Goal: Task Accomplishment & Management: Complete application form

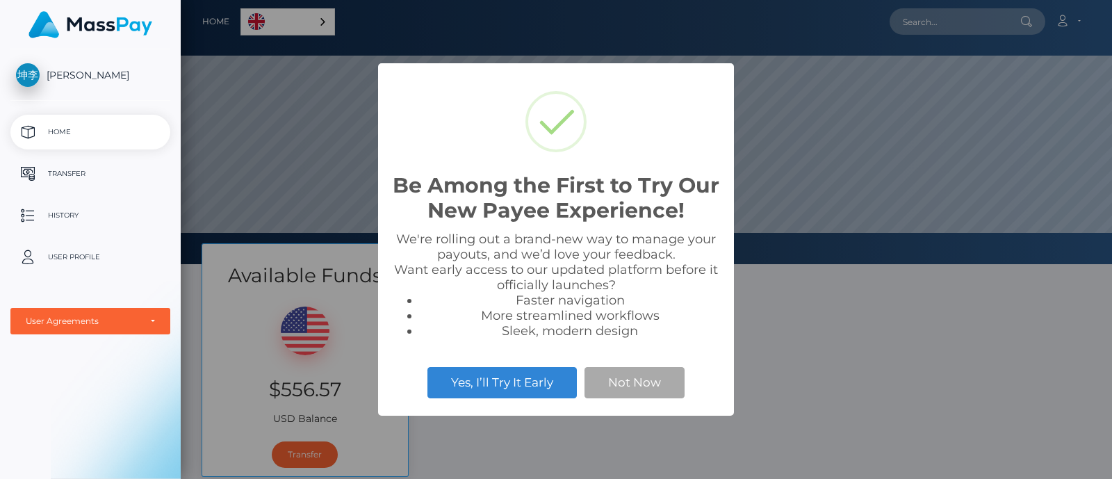
scroll to position [264, 931]
click at [909, 304] on div "Be Among the First to Try Our New Payee Experience! × We're rolling out a brand…" at bounding box center [556, 239] width 1112 height 479
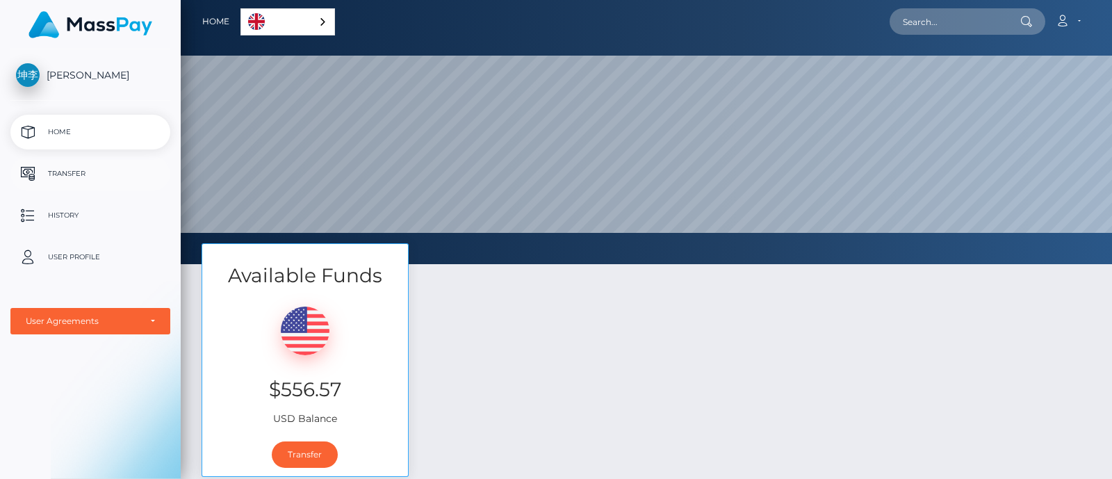
click at [67, 178] on p "Transfer" at bounding box center [90, 173] width 149 height 21
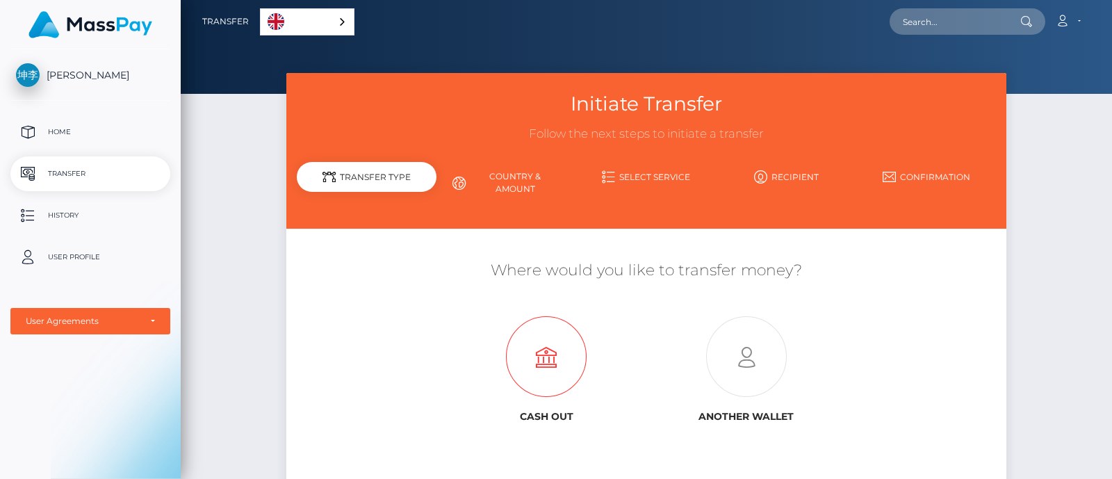
click at [550, 369] on icon at bounding box center [546, 357] width 200 height 81
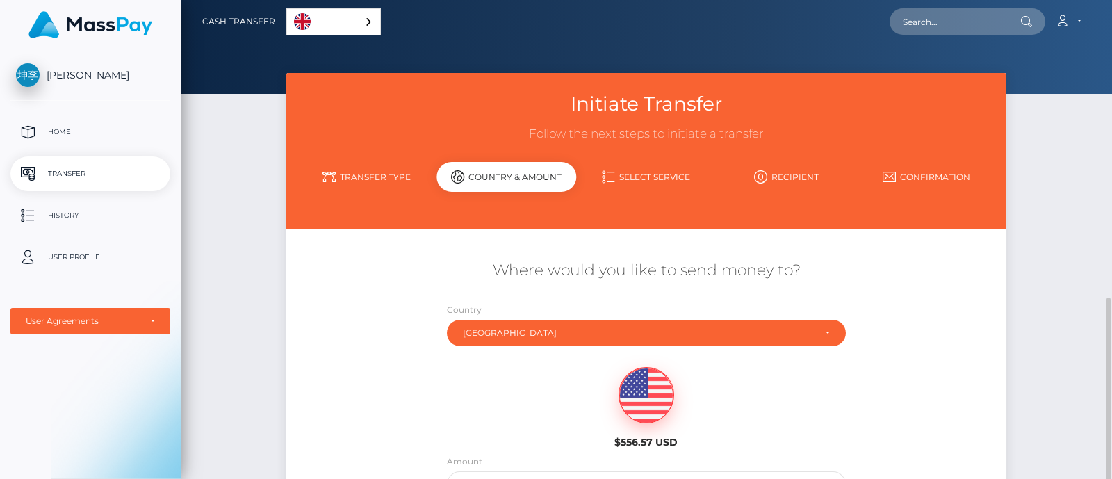
scroll to position [173, 0]
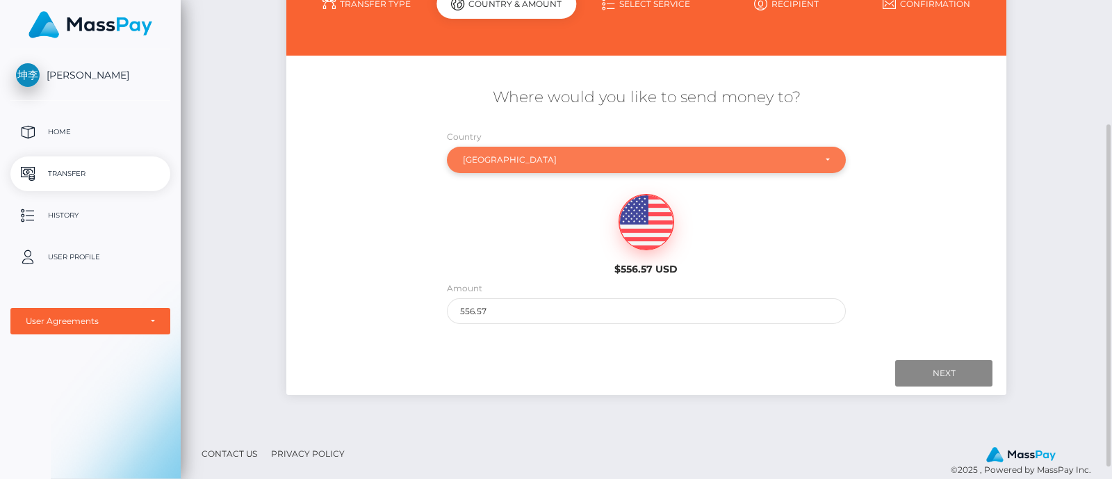
click at [532, 155] on div "[GEOGRAPHIC_DATA]" at bounding box center [639, 159] width 352 height 11
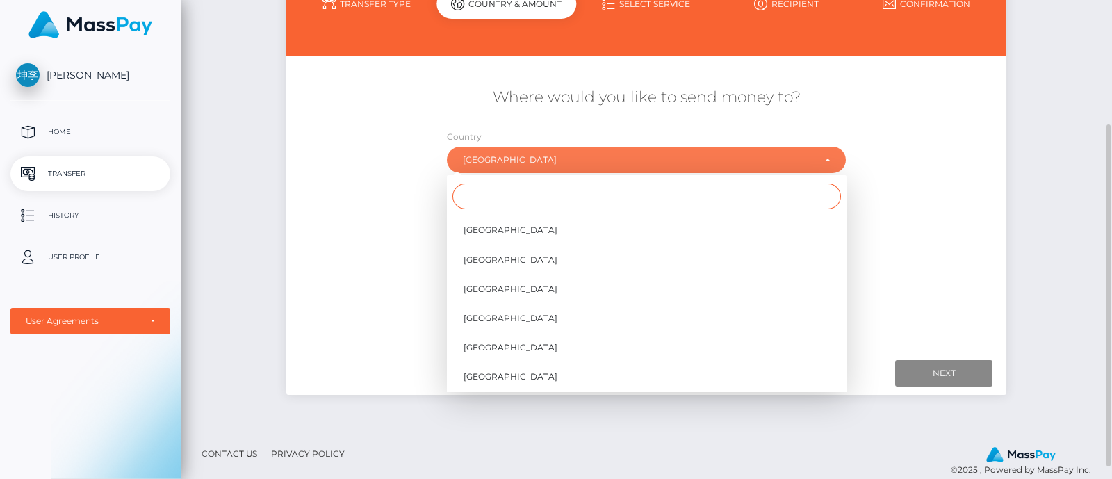
click at [571, 202] on input "Search" at bounding box center [646, 196] width 388 height 26
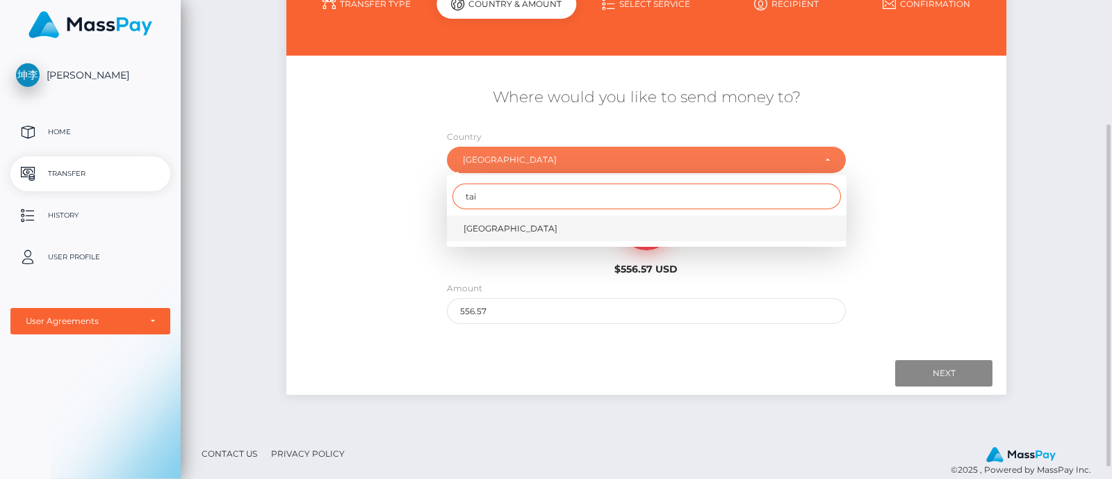
type input "tai"
click at [542, 226] on link "[GEOGRAPHIC_DATA]" at bounding box center [647, 228] width 400 height 26
select select "TWN"
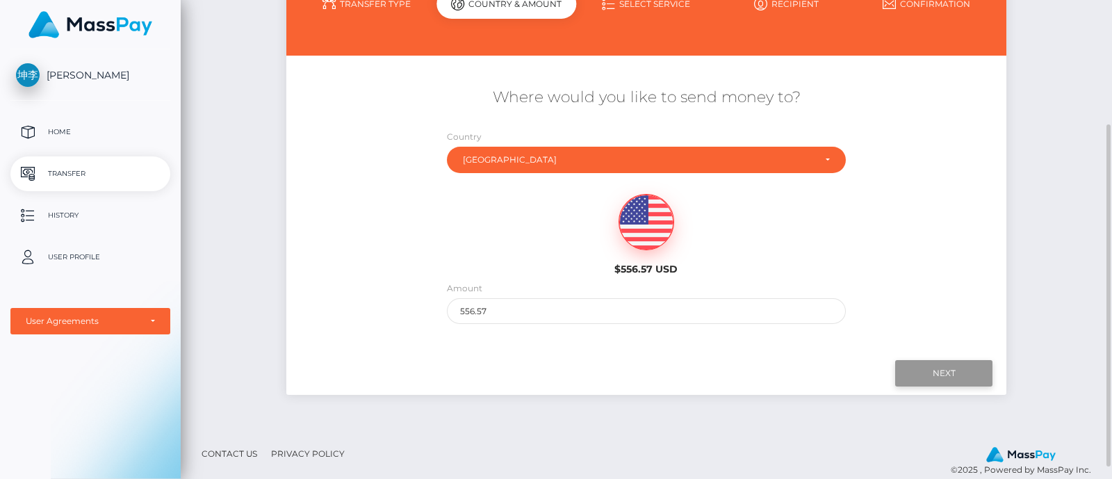
click at [962, 366] on input "Next" at bounding box center [943, 373] width 97 height 26
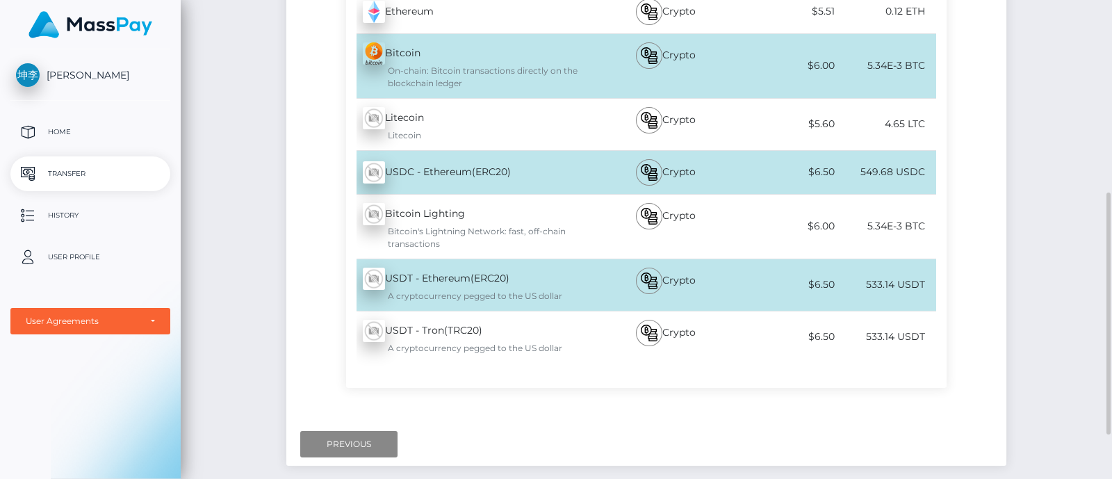
scroll to position [295, 0]
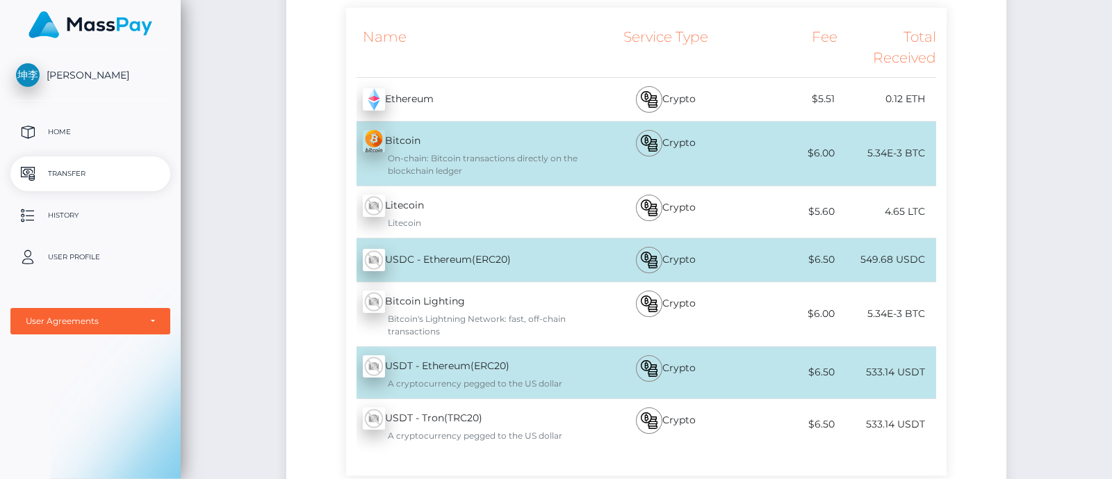
click at [10, 407] on div "[PERSON_NAME] Home Transfer History User Profile MassPay Card - USD MassPay Car…" at bounding box center [90, 262] width 181 height 427
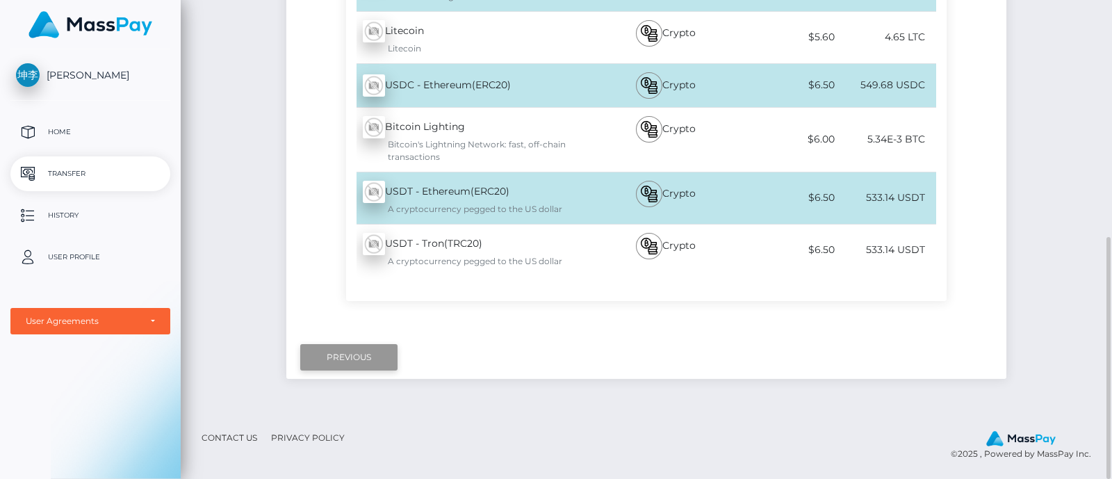
click at [341, 366] on input "Previous" at bounding box center [348, 357] width 97 height 26
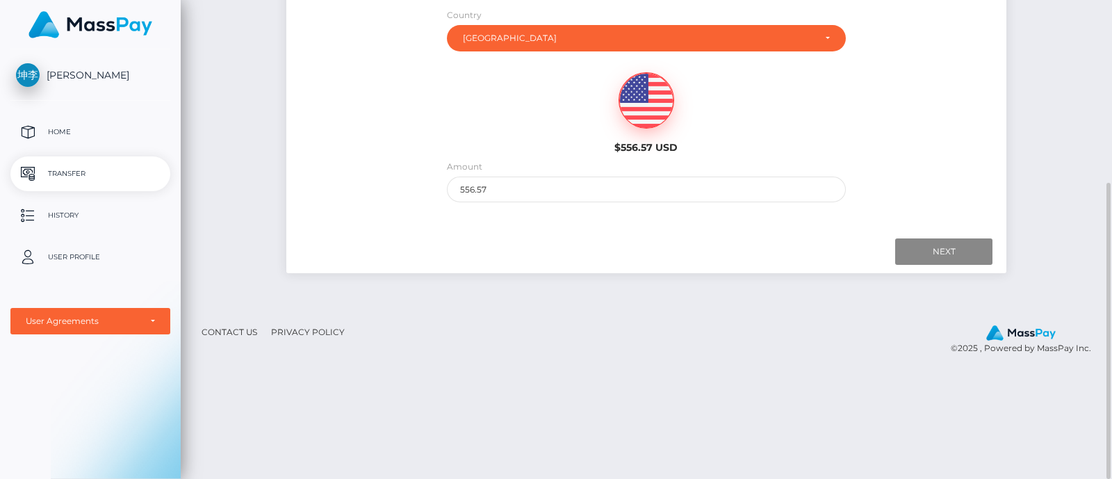
scroll to position [208, 0]
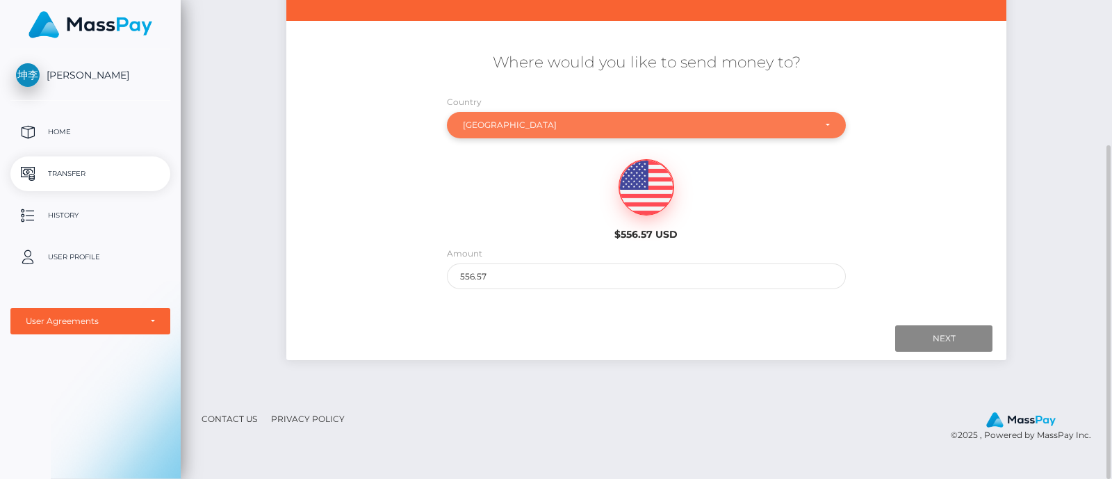
click at [536, 126] on div "[GEOGRAPHIC_DATA]" at bounding box center [639, 125] width 352 height 11
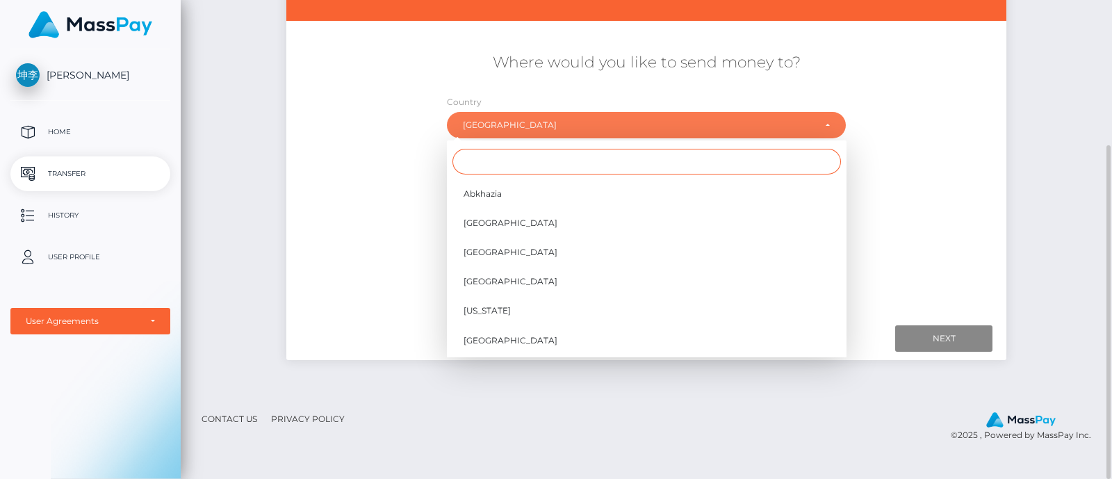
click at [530, 156] on input "Search" at bounding box center [646, 162] width 388 height 26
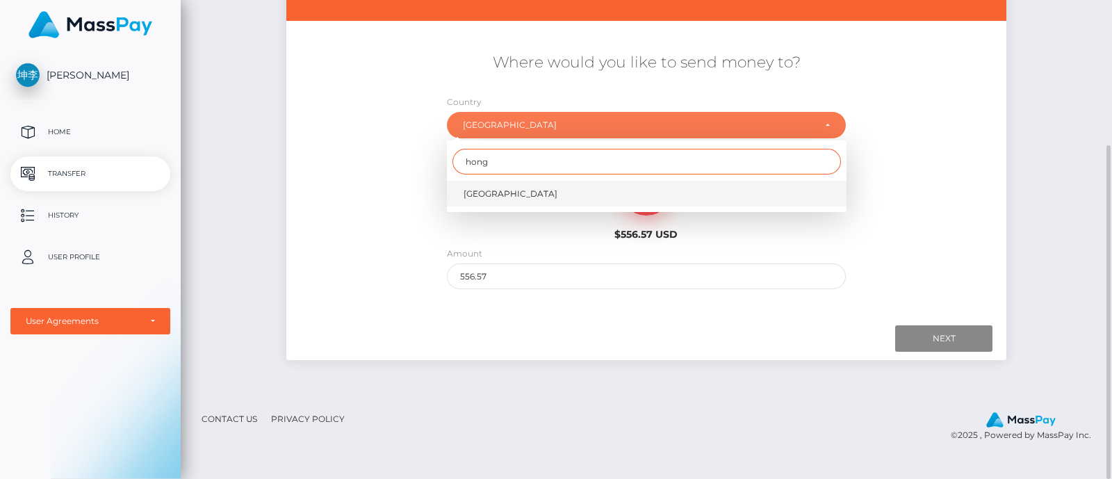
type input "hong"
click at [507, 204] on link "[GEOGRAPHIC_DATA]" at bounding box center [647, 194] width 400 height 26
select select "HKG"
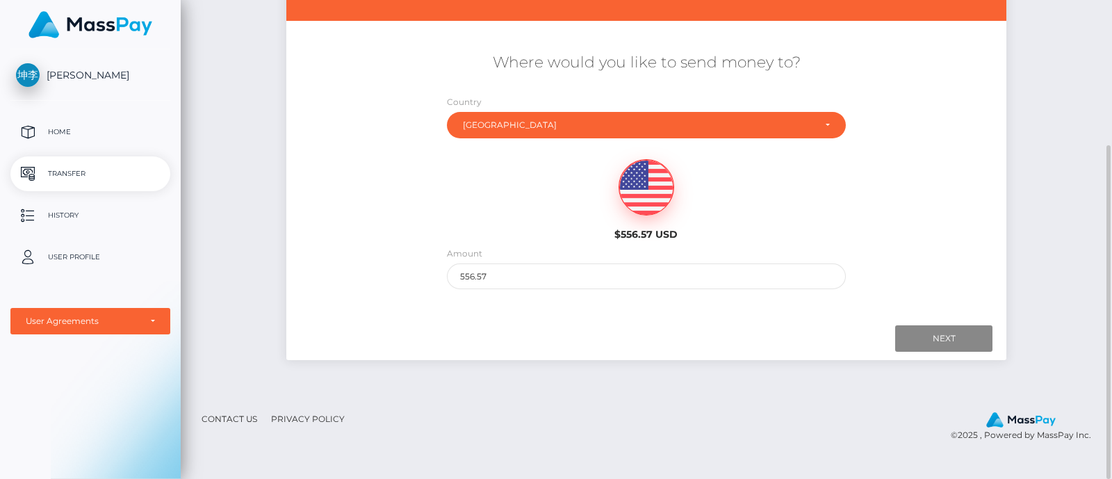
click at [919, 321] on div "Next Finish Previous" at bounding box center [646, 338] width 721 height 43
click at [924, 331] on input "Next" at bounding box center [943, 338] width 97 height 26
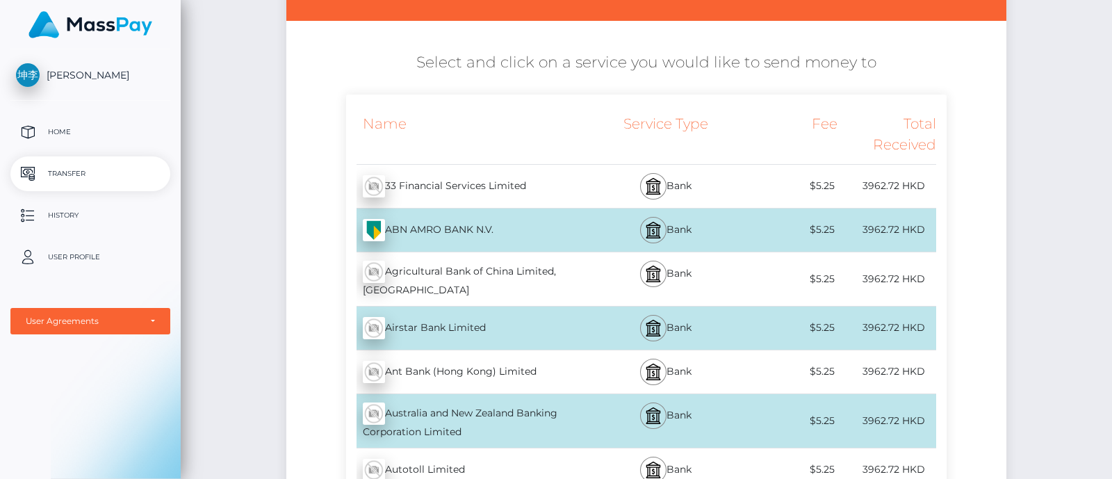
click at [15, 422] on div "[PERSON_NAME] Home Transfer History User Profile MassPay Card - USD MassPay Car…" at bounding box center [90, 262] width 181 height 427
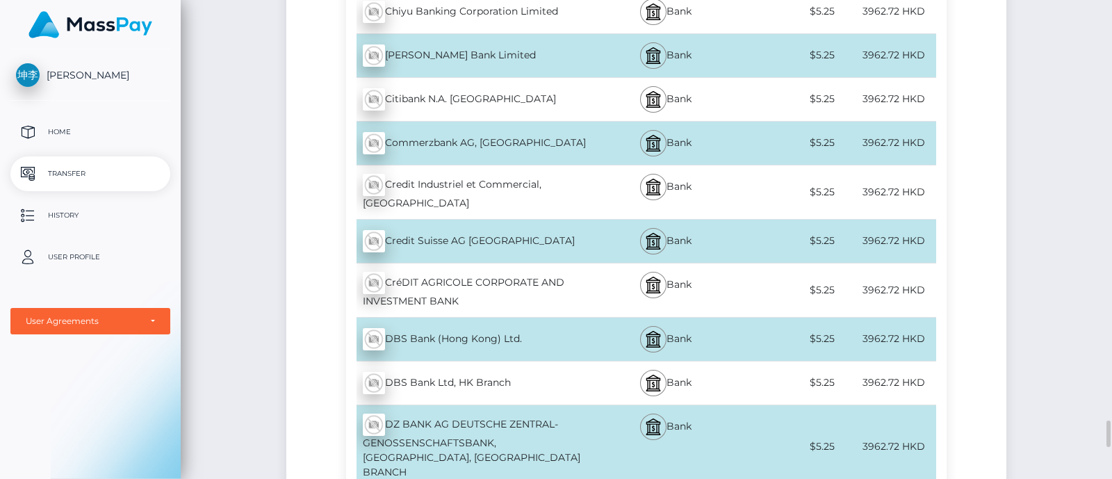
scroll to position [2988, 0]
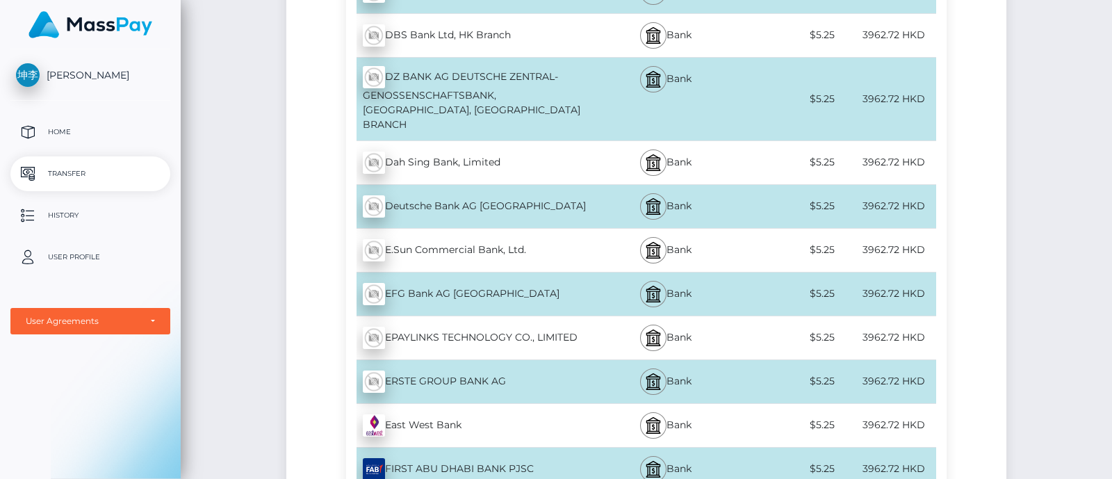
click at [72, 404] on div "[PERSON_NAME] Home Transfer History User Profile MassPay Card - USD MassPay Car…" at bounding box center [90, 262] width 181 height 427
click at [84, 401] on div "[PERSON_NAME] Home Transfer History User Profile MassPay Card - USD MassPay Car…" at bounding box center [90, 262] width 181 height 427
